Goal: Task Accomplishment & Management: Use online tool/utility

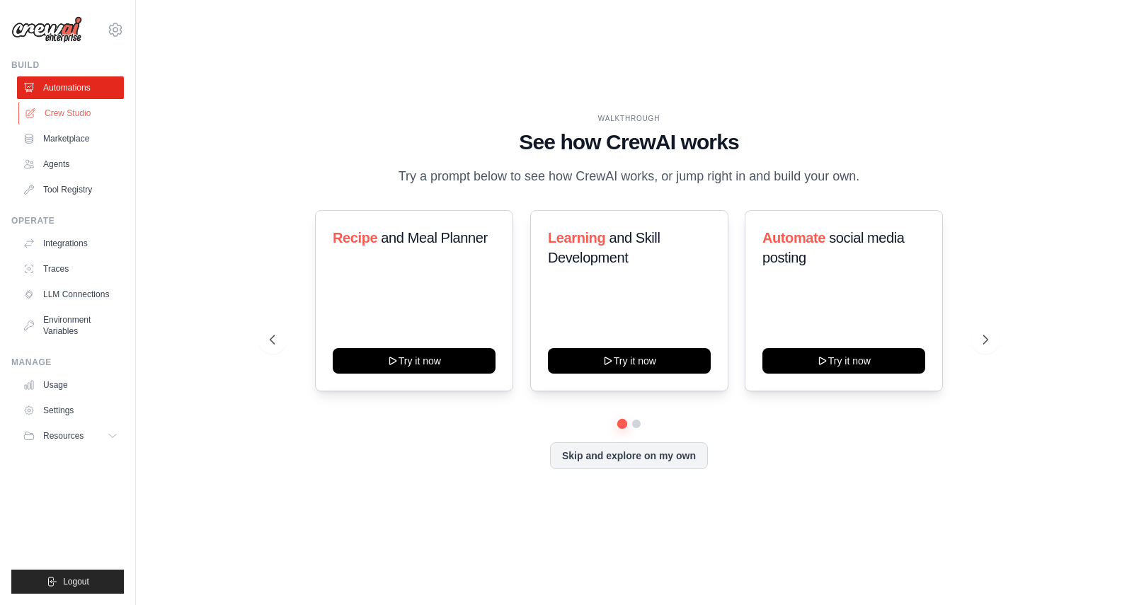
click at [62, 114] on link "Crew Studio" at bounding box center [71, 113] width 107 height 23
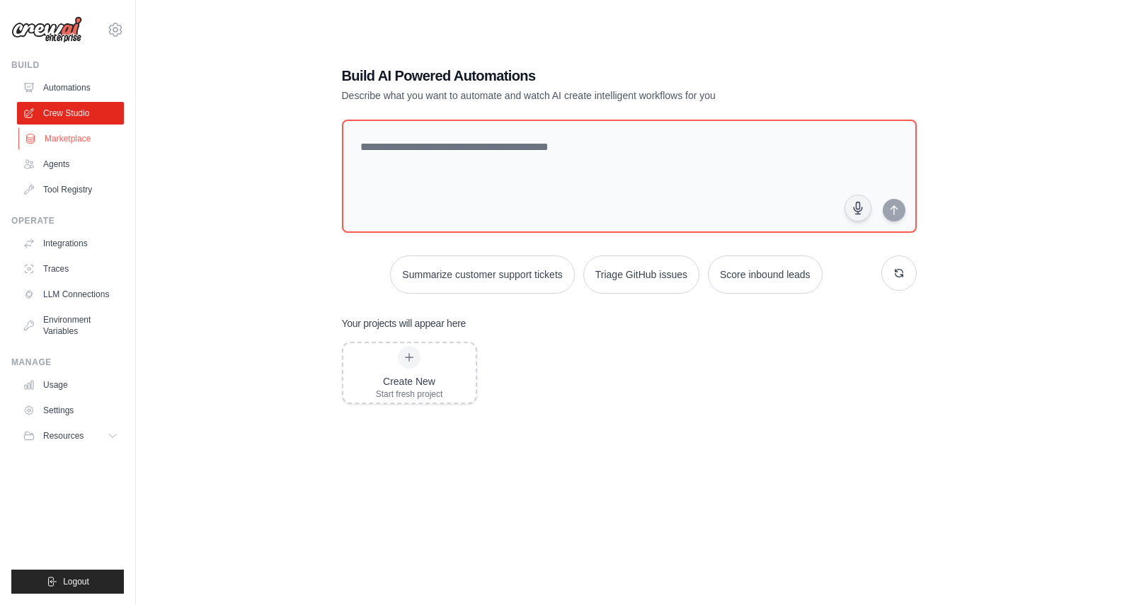
click at [64, 141] on link "Marketplace" at bounding box center [71, 138] width 107 height 23
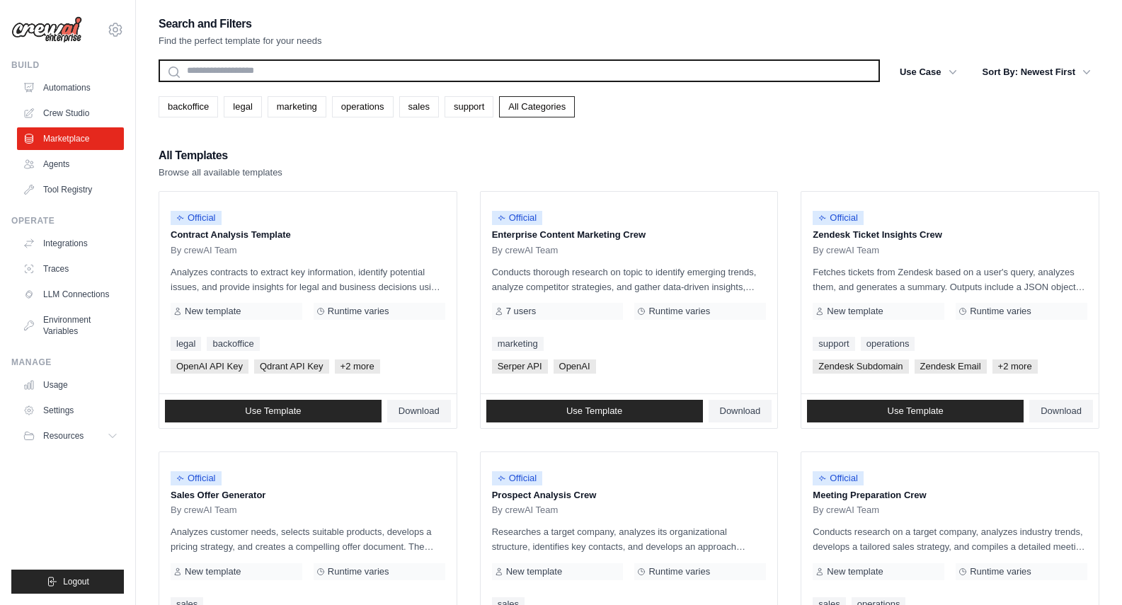
click at [406, 69] on input "text" at bounding box center [519, 70] width 721 height 23
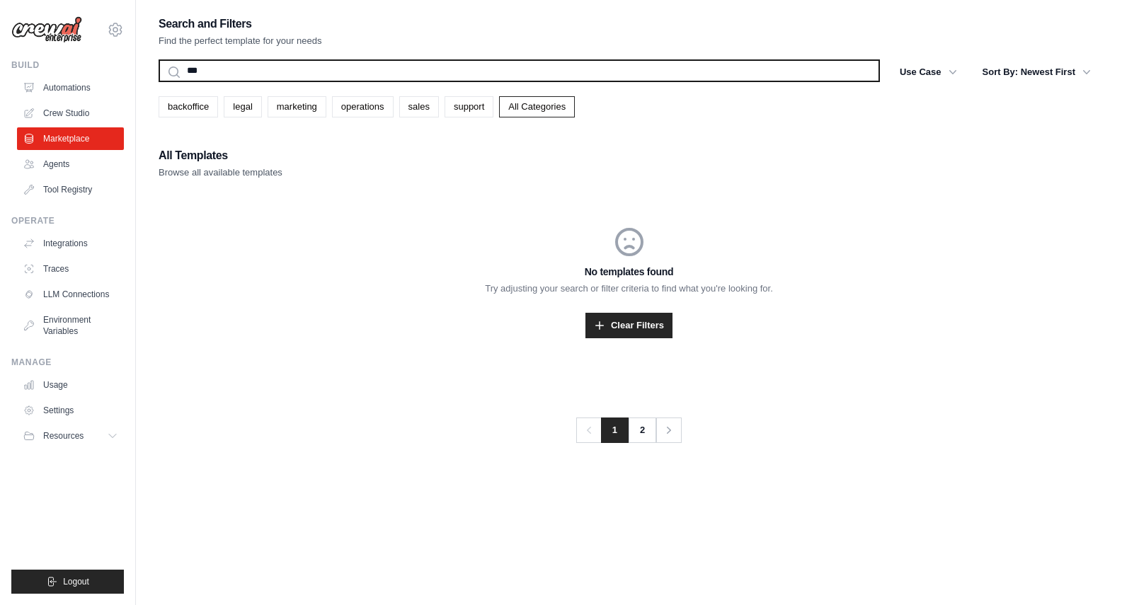
type input "***"
click at [158, 81] on button "Search" at bounding box center [158, 81] width 1 height 1
click at [232, 71] on input "***" at bounding box center [519, 70] width 721 height 23
click at [158, 81] on button "Search" at bounding box center [158, 81] width 1 height 1
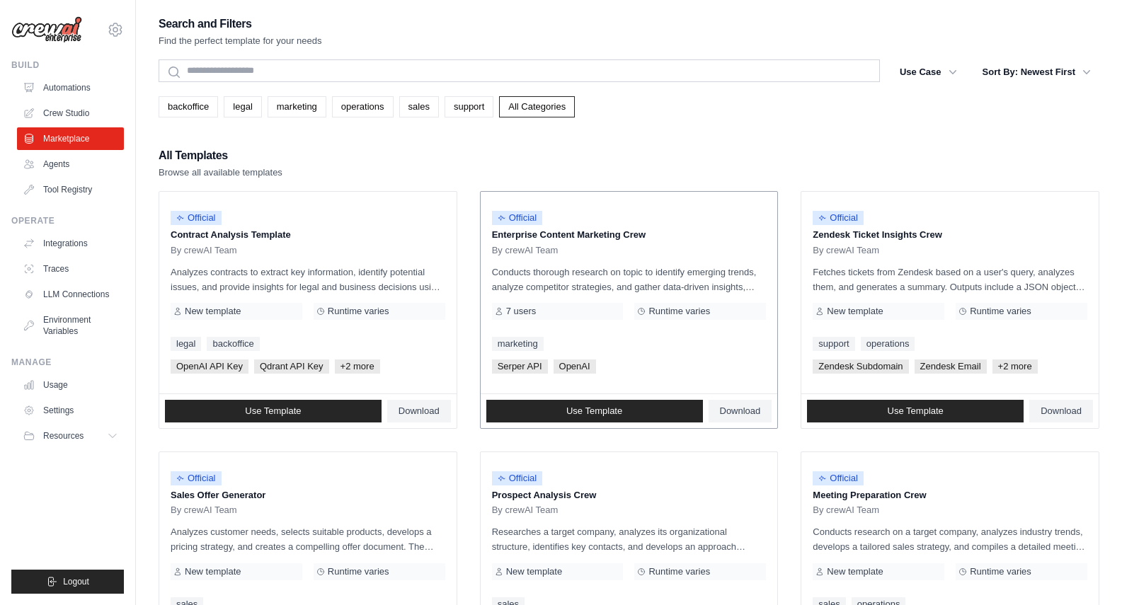
click at [630, 398] on div "Use Template Download" at bounding box center [629, 411] width 297 height 34
drag, startPoint x: 631, startPoint y: 424, endPoint x: 632, endPoint y: 398, distance: 25.5
click at [632, 398] on div "Use Template Download" at bounding box center [629, 411] width 297 height 34
click at [612, 413] on span "Use Template" at bounding box center [594, 411] width 56 height 11
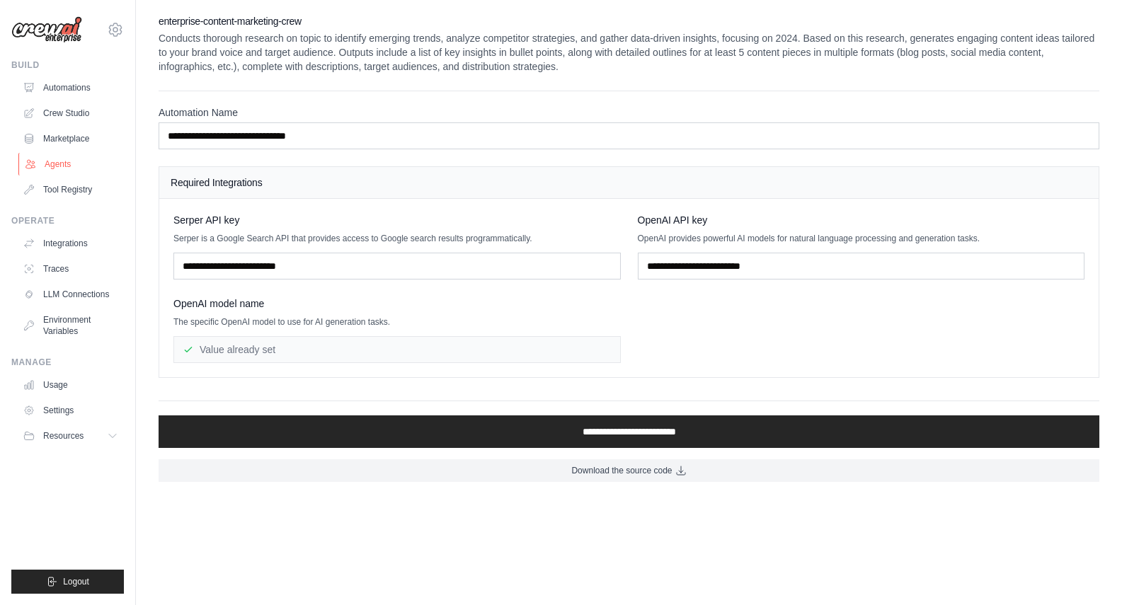
click at [57, 156] on link "Agents" at bounding box center [71, 164] width 107 height 23
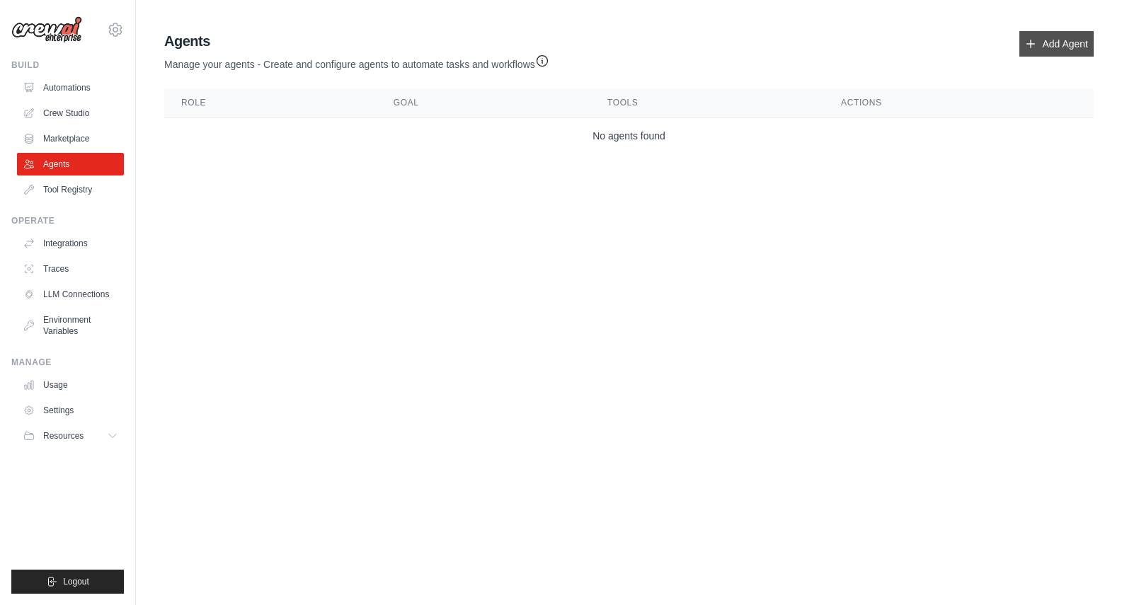
click at [1068, 51] on link "Add Agent" at bounding box center [1056, 43] width 74 height 25
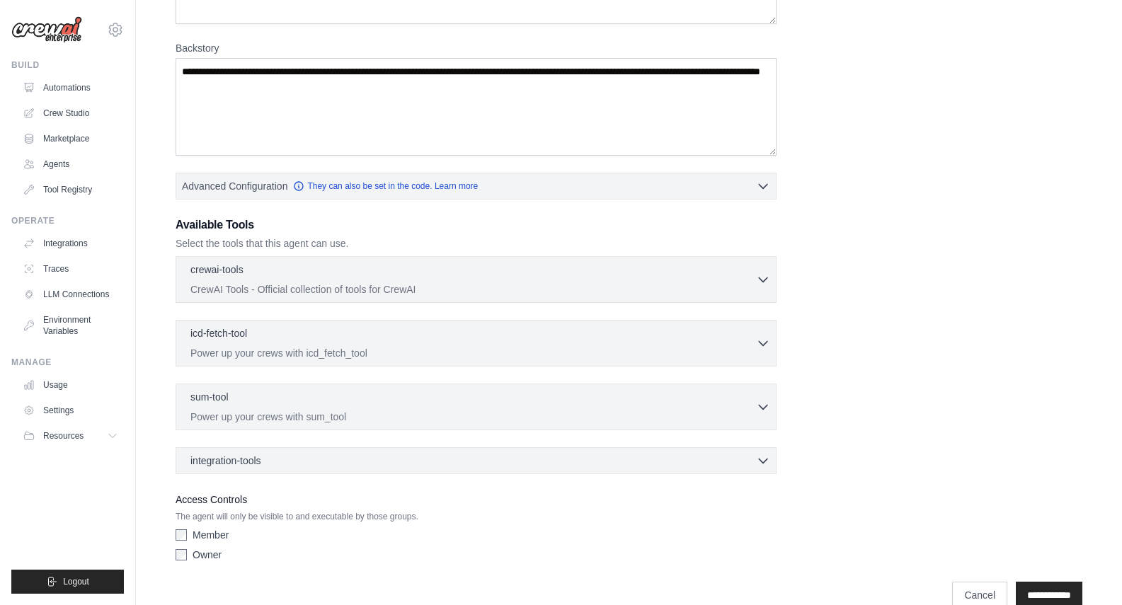
scroll to position [218, 0]
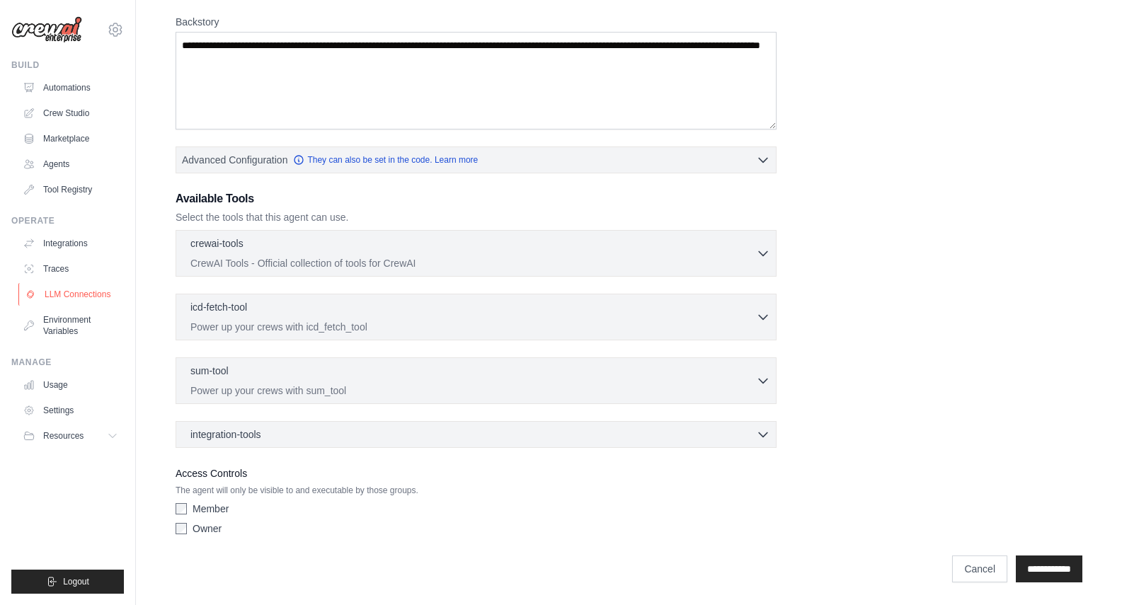
click at [86, 292] on link "LLM Connections" at bounding box center [71, 294] width 107 height 23
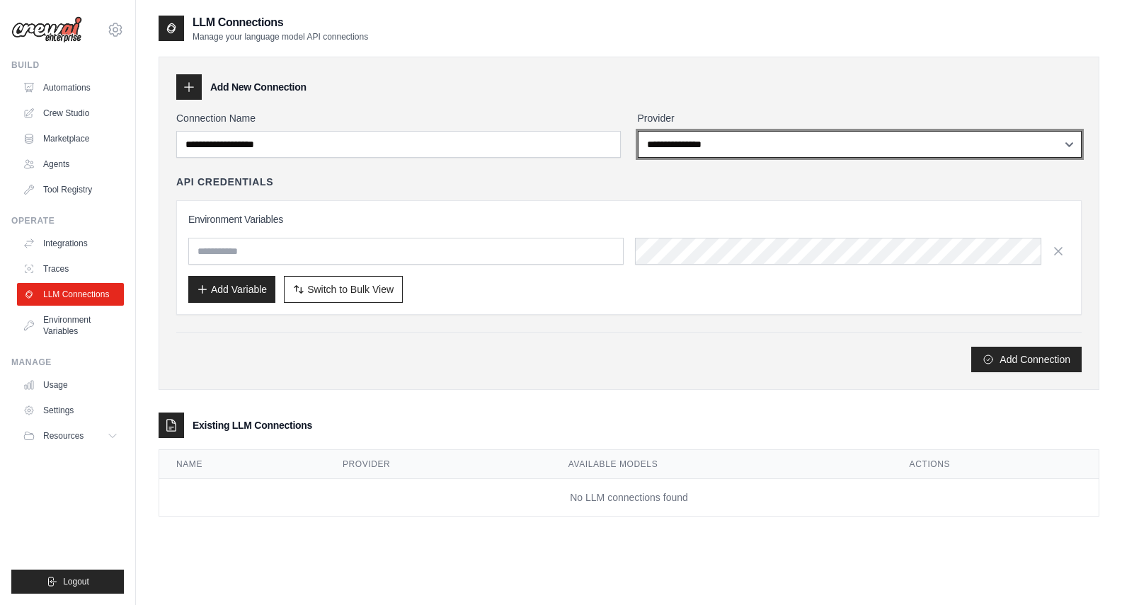
click at [722, 138] on select "**********" at bounding box center [860, 144] width 445 height 27
